Goal: Find contact information: Find contact information

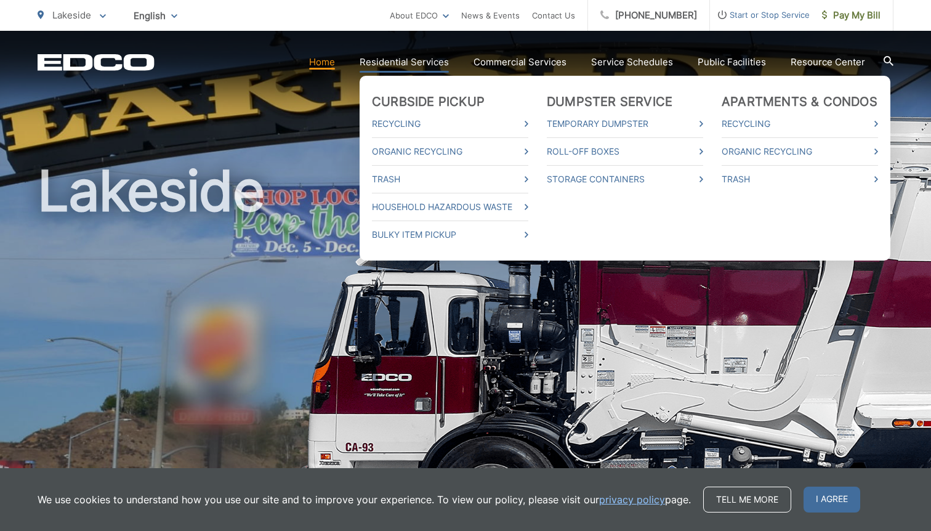
click at [410, 65] on link "Residential Services" at bounding box center [404, 62] width 89 height 15
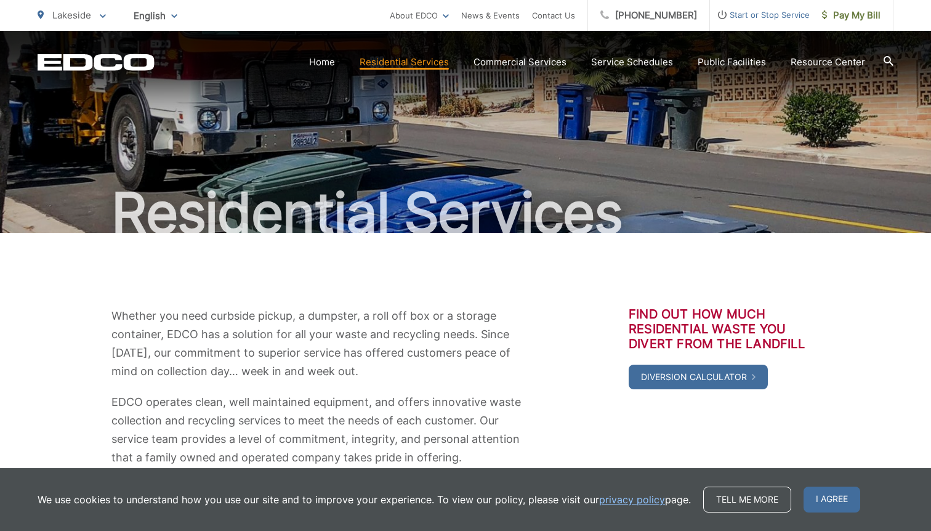
scroll to position [18, 0]
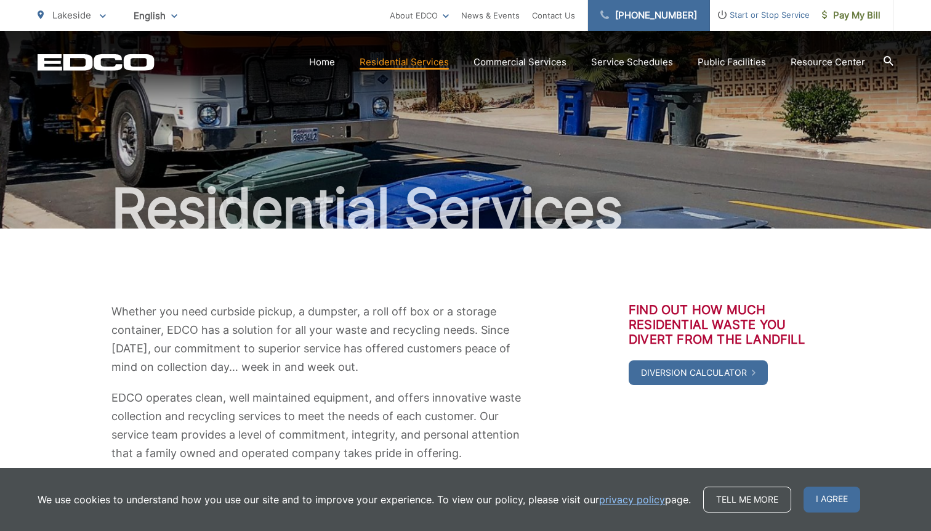
click at [659, 15] on link "[PHONE_NUMBER]" at bounding box center [649, 15] width 122 height 31
click at [673, 27] on link "[PHONE_NUMBER]" at bounding box center [649, 15] width 122 height 31
click at [762, 15] on span "Start or Stop Service" at bounding box center [760, 14] width 100 height 15
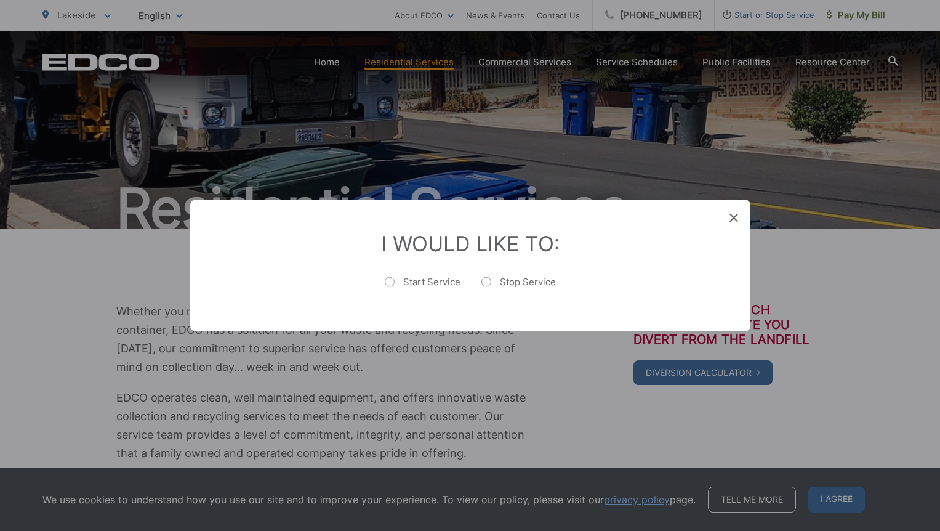
click at [734, 217] on icon at bounding box center [733, 218] width 9 height 9
